Goal: Find specific page/section: Find specific page/section

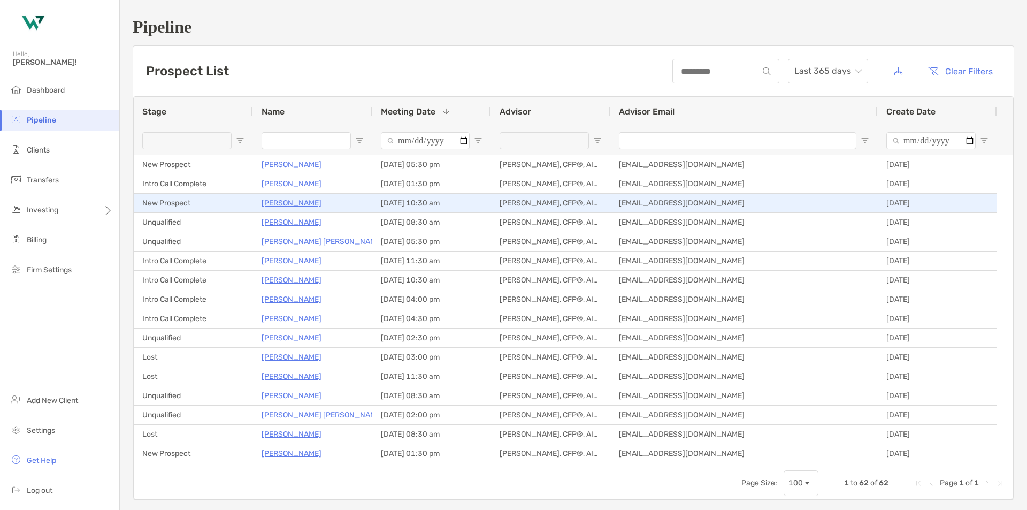
click at [287, 202] on p "[PERSON_NAME]" at bounding box center [291, 202] width 60 height 13
